Goal: Task Accomplishment & Management: Manage account settings

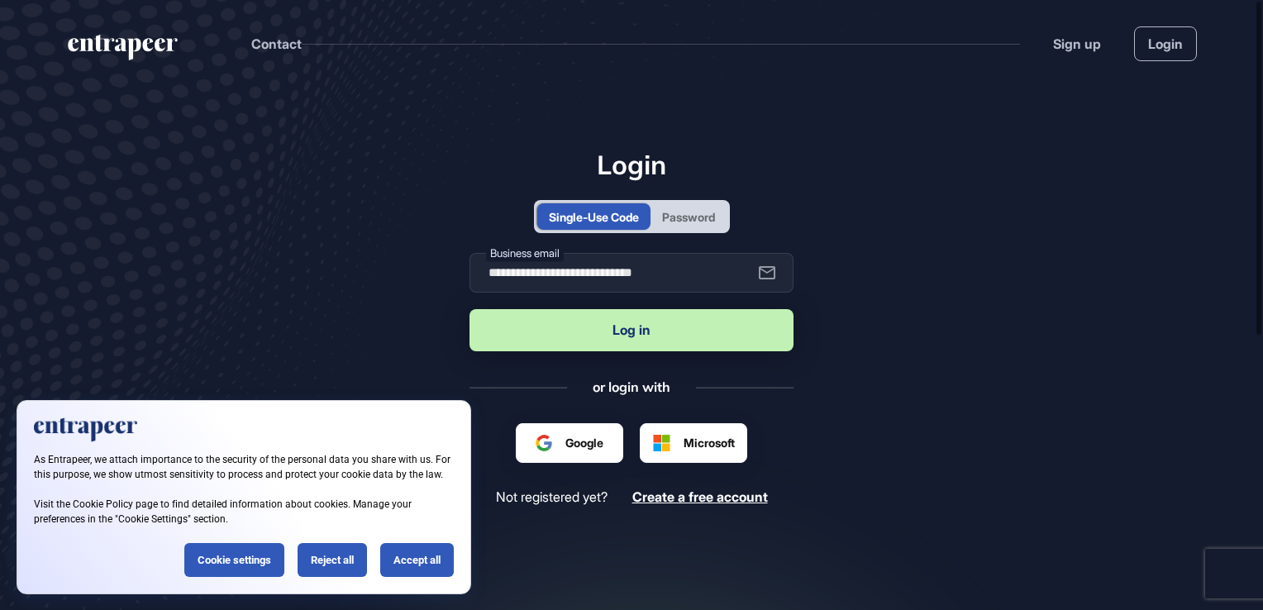
click at [657, 331] on button "Log in" at bounding box center [631, 330] width 324 height 42
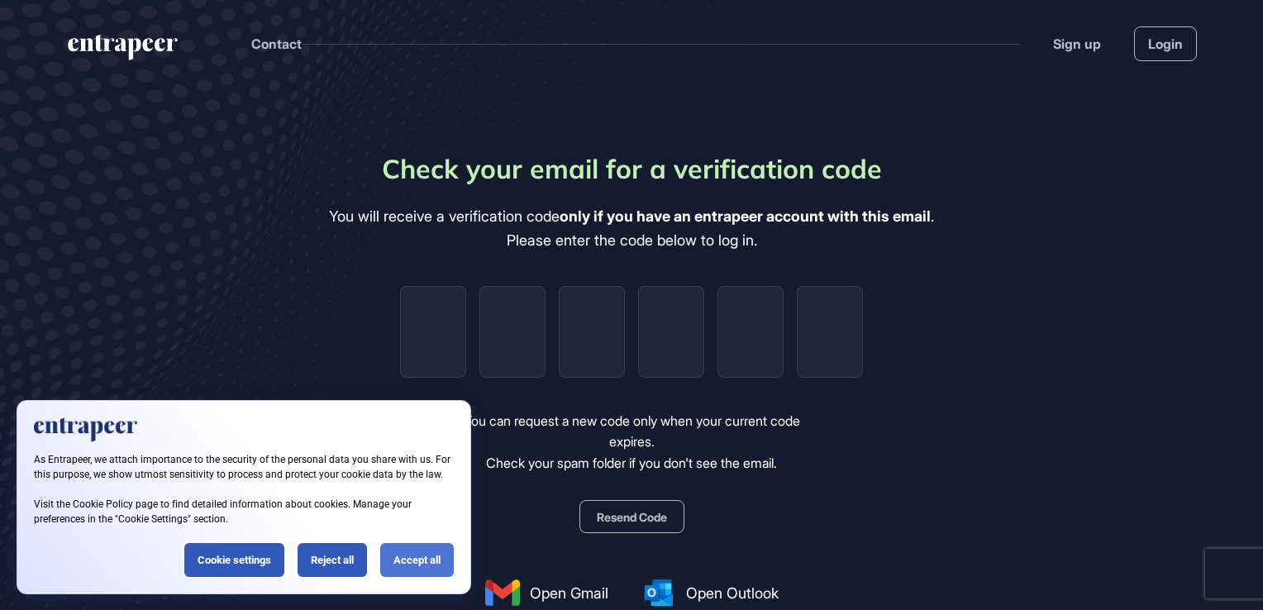
click at [417, 567] on div "Accept all" at bounding box center [417, 560] width 74 height 34
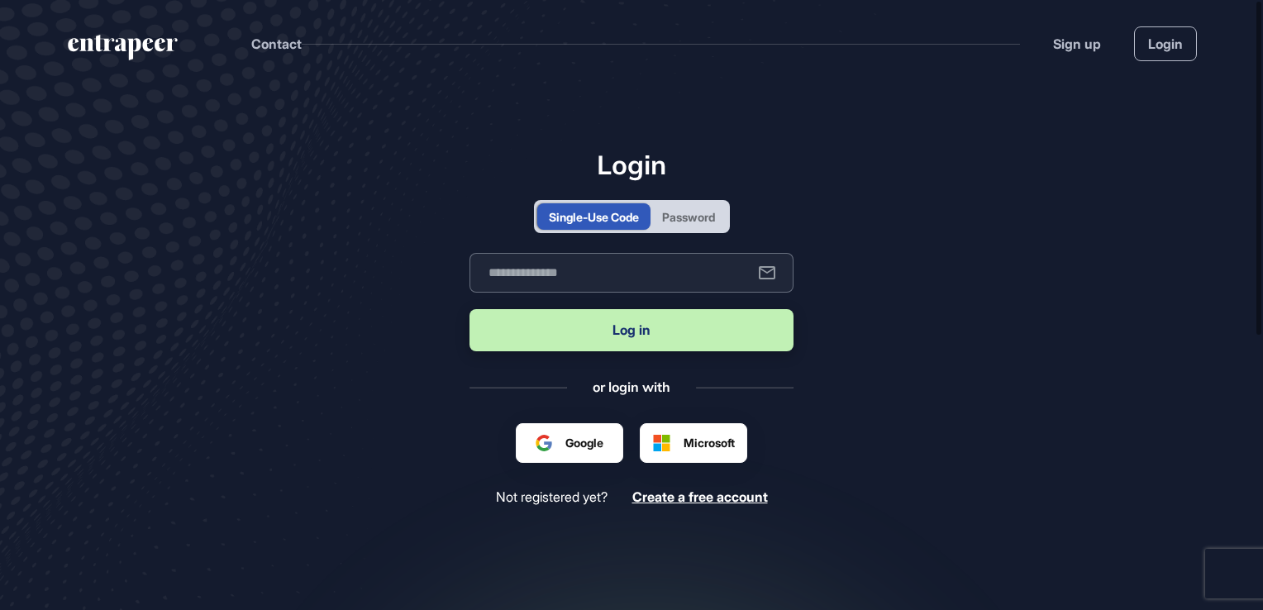
click at [585, 274] on input "text" at bounding box center [631, 273] width 324 height 40
type input "**********"
click at [597, 337] on button "Log in" at bounding box center [631, 330] width 324 height 42
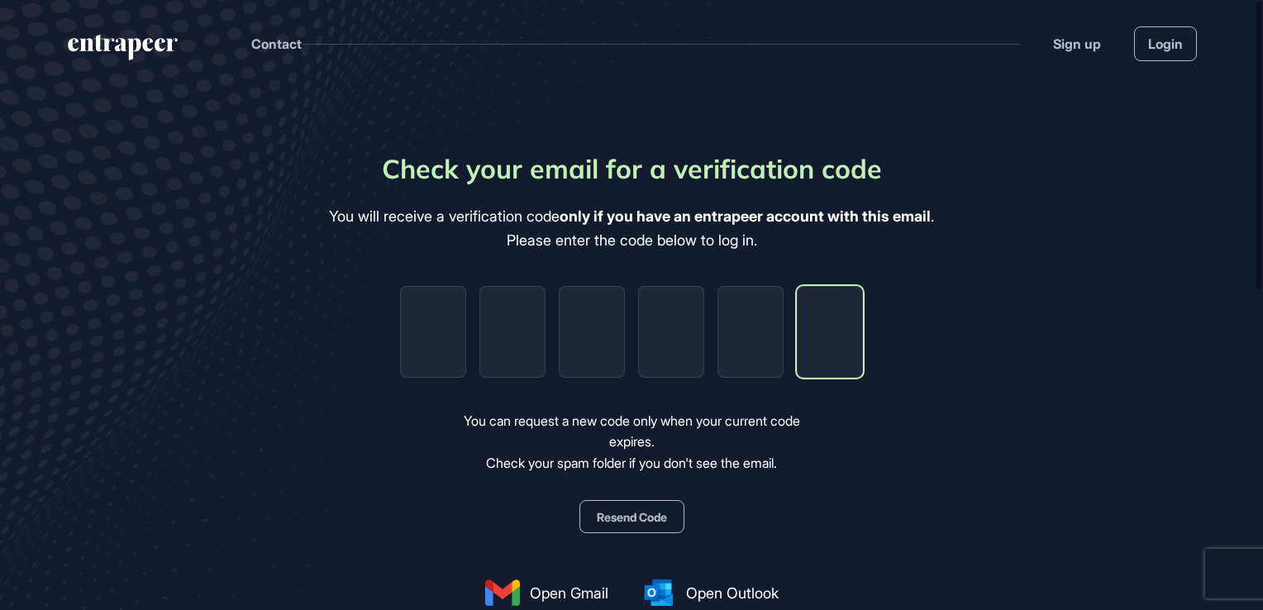
paste input "*"
type input "*"
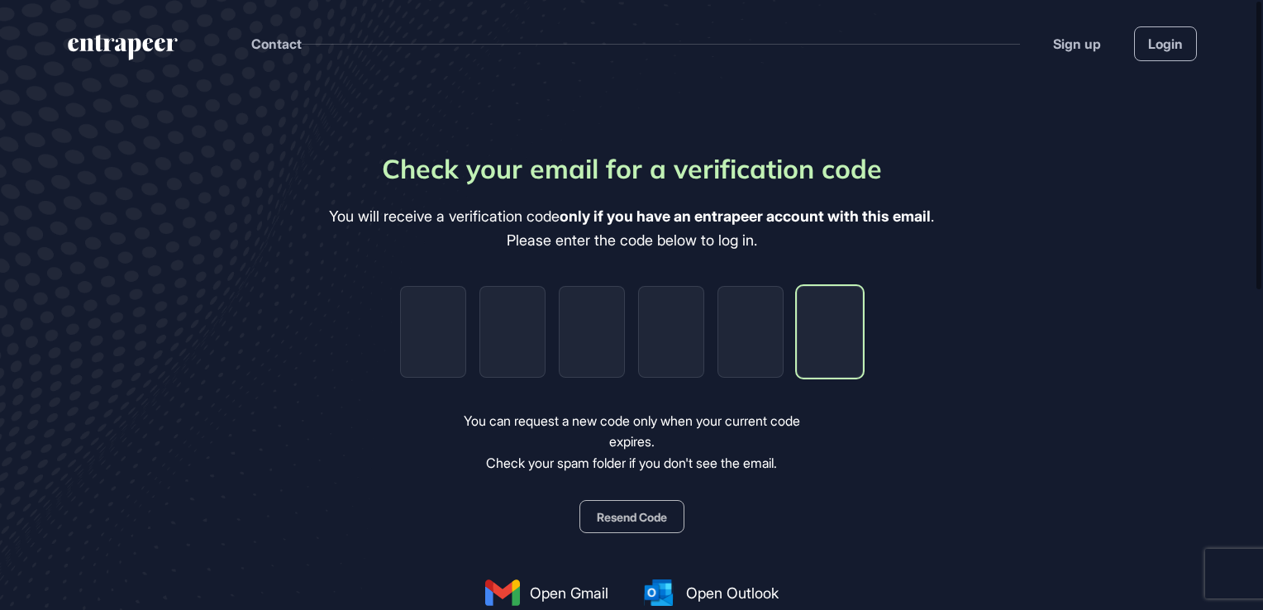
type input "*"
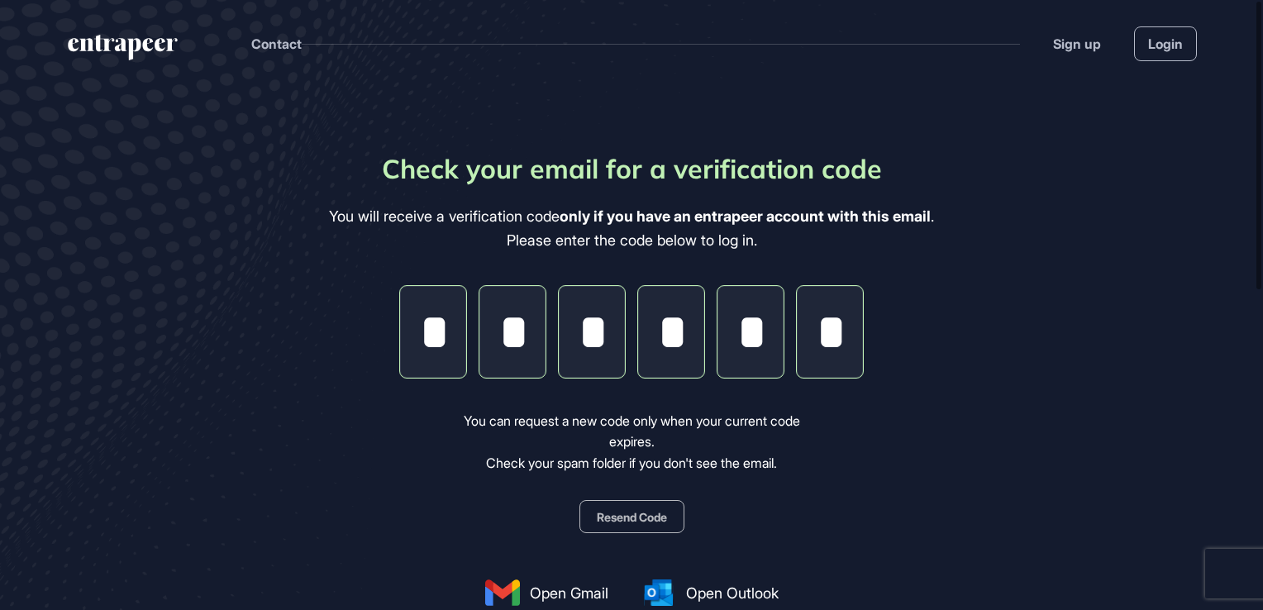
click at [654, 514] on button "Resend Code" at bounding box center [631, 516] width 105 height 33
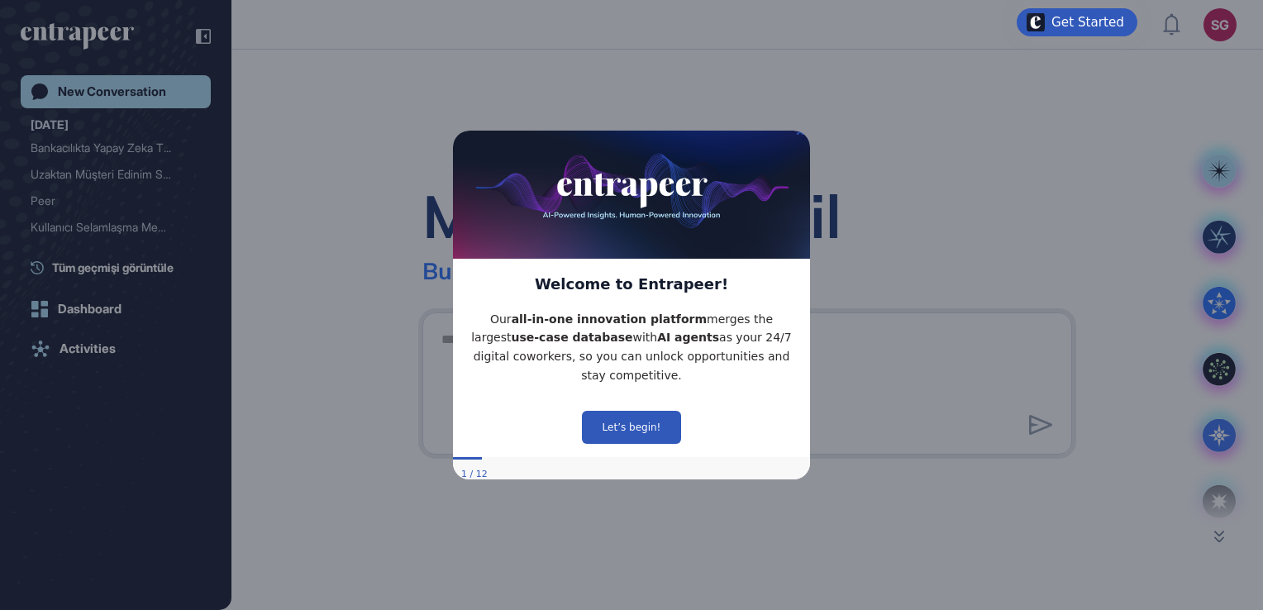
click at [796, 138] on img at bounding box center [631, 189] width 357 height 137
click at [797, 134] on icon "Close Preview" at bounding box center [800, 130] width 7 height 7
